Goal: Check status

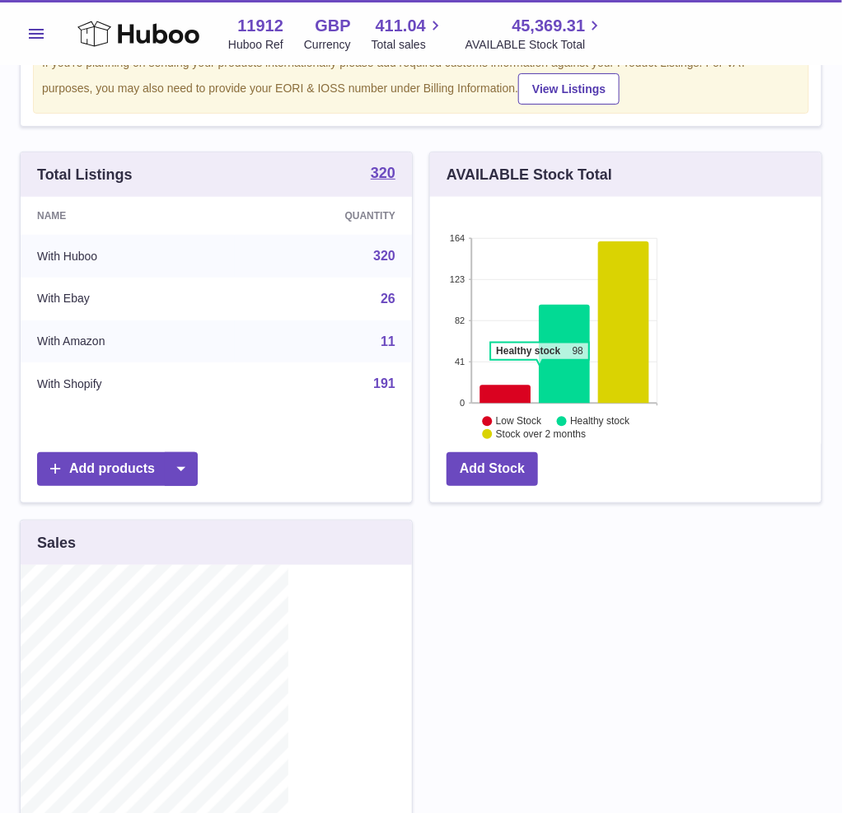
scroll to position [206, 0]
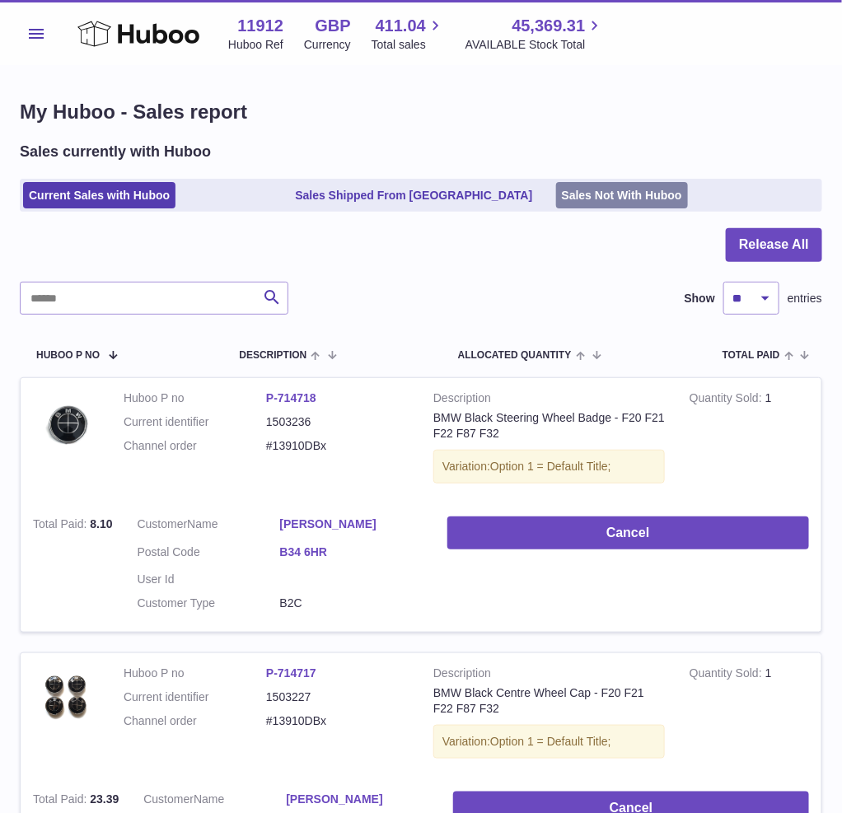
click at [663, 208] on link "Sales Not With Huboo" at bounding box center [622, 195] width 132 height 27
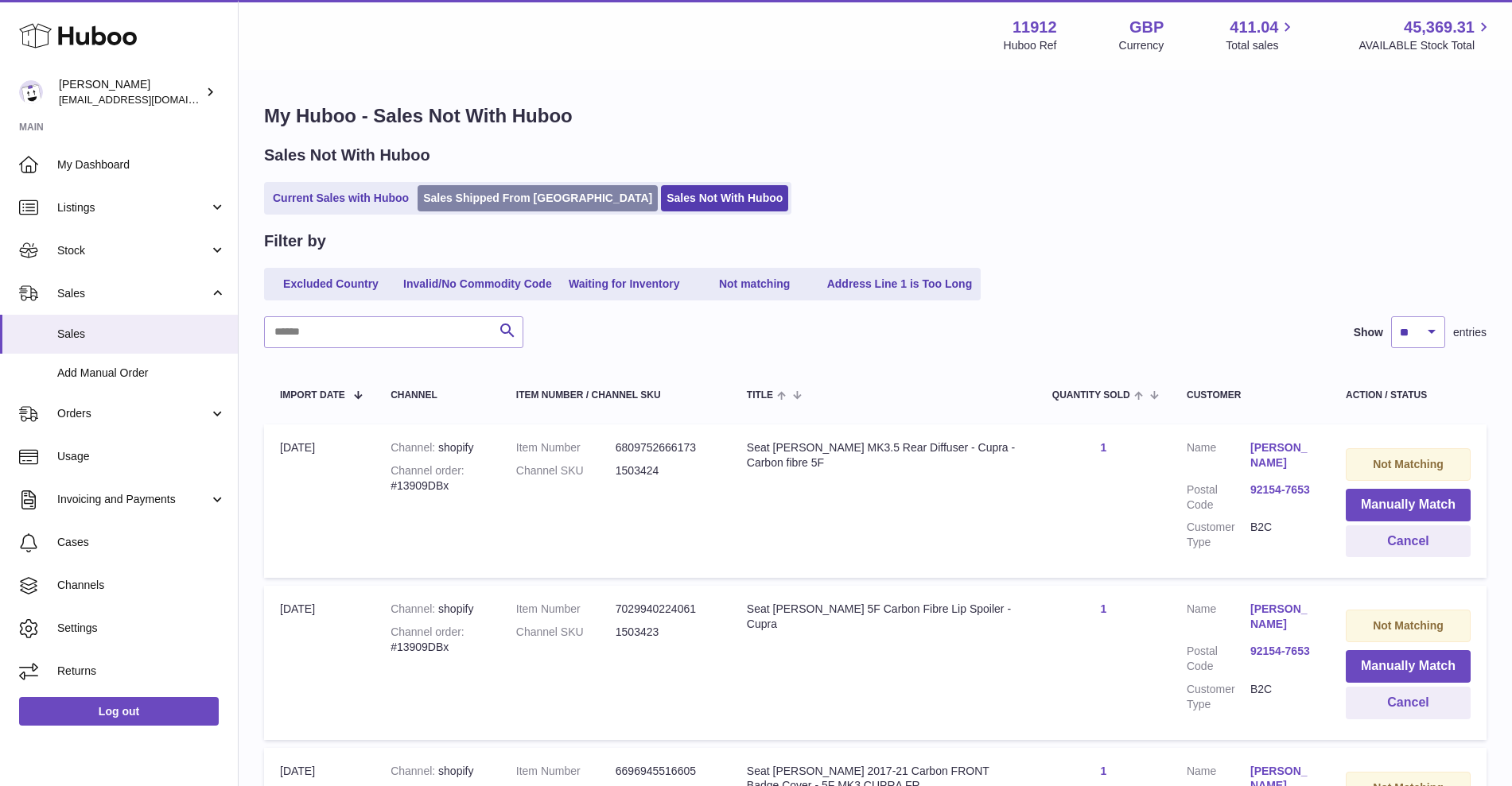
click at [484, 210] on link "Sales Shipped From [GEOGRAPHIC_DATA]" at bounding box center [537, 198] width 241 height 26
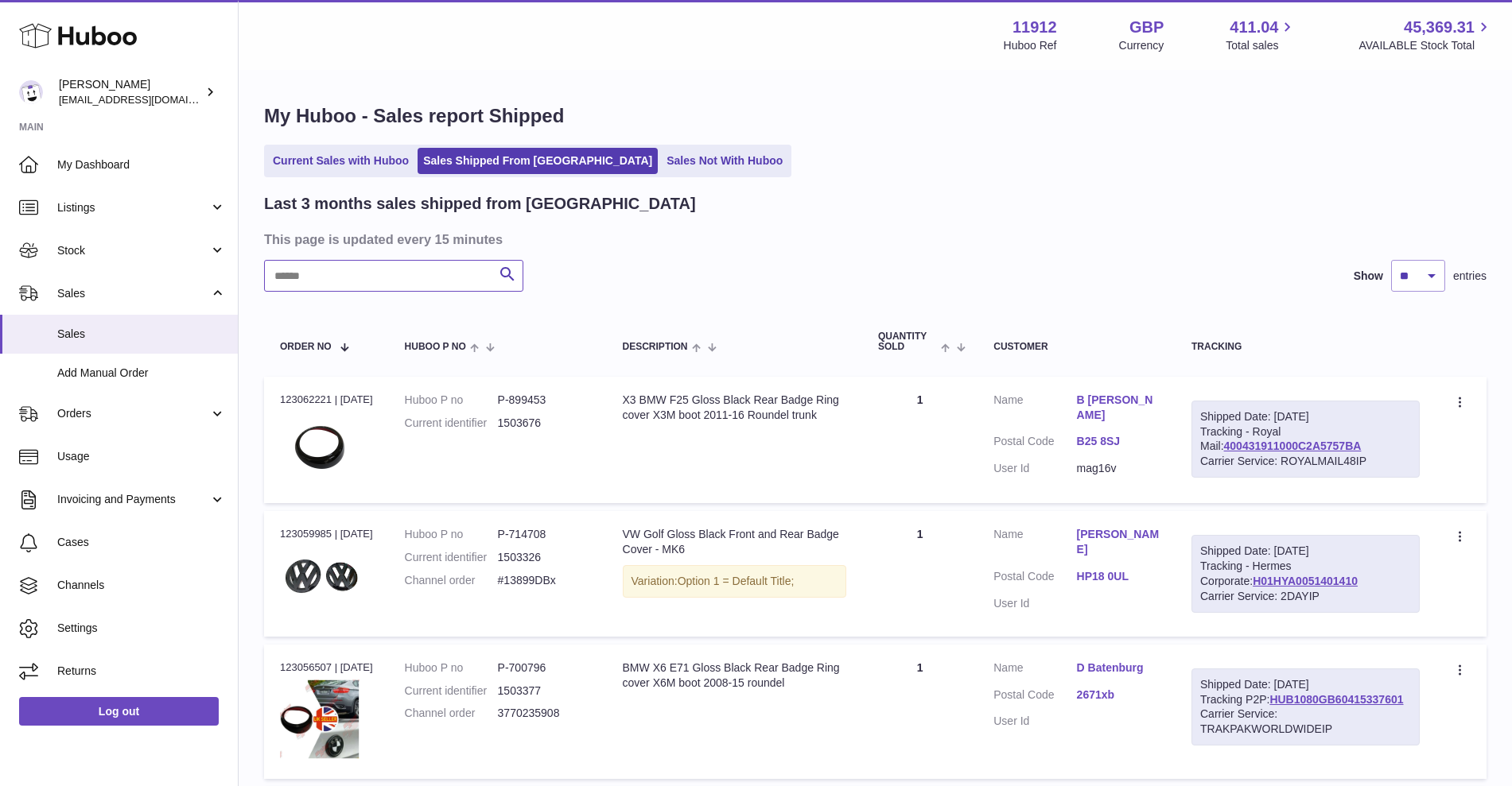
click at [392, 275] on input "text" at bounding box center [393, 275] width 259 height 32
type input "****"
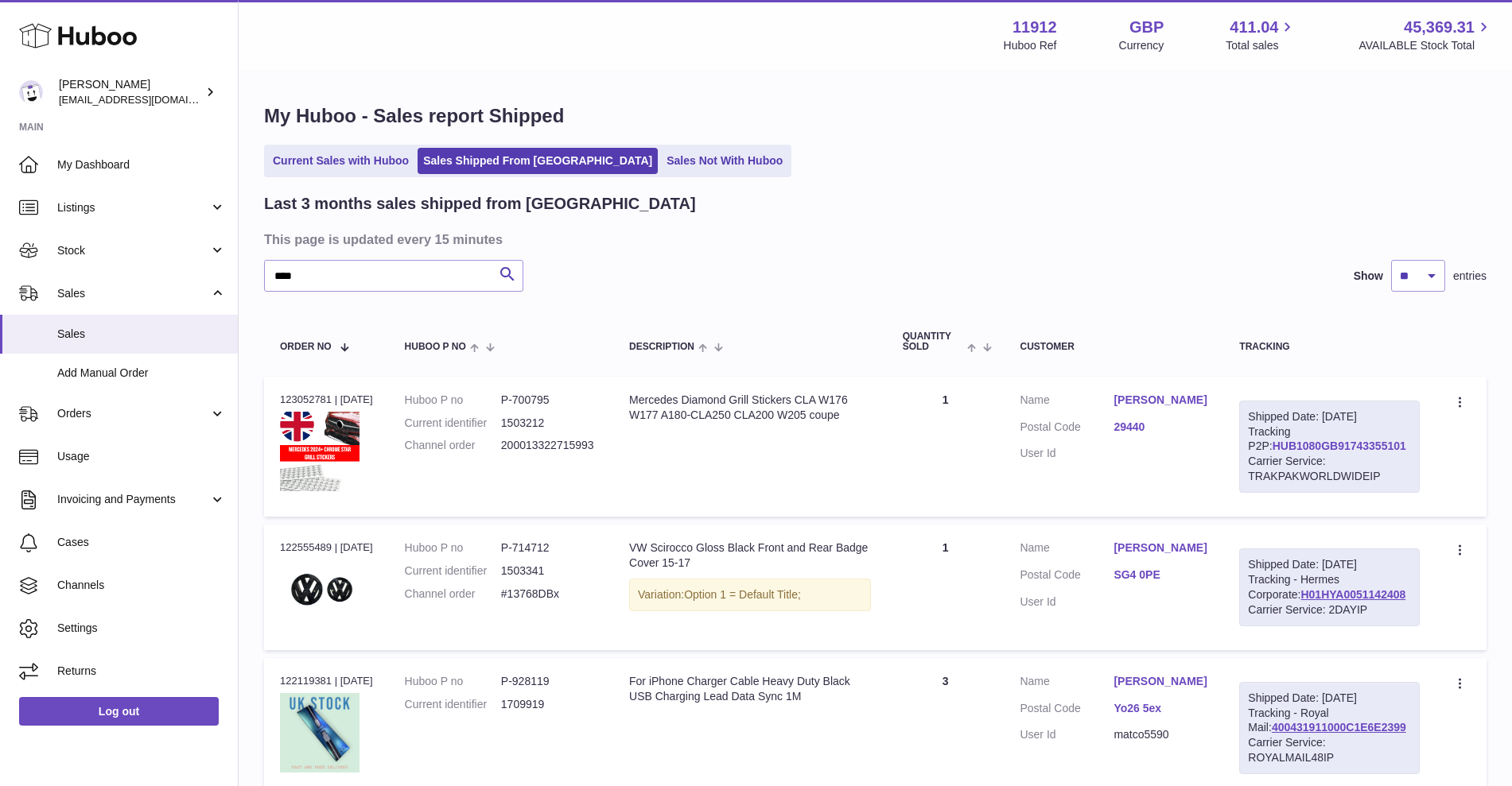
drag, startPoint x: 1409, startPoint y: 463, endPoint x: 1272, endPoint y: 464, distance: 137.0
click at [1272, 464] on div "Shipped Date: [DATE] Tracking P2P: HUB1080GB91743355101 Carrier Service: TRAKPA…" at bounding box center [1329, 447] width 181 height 93
copy link "HUB1080GB91743355101"
